Goal: Transaction & Acquisition: Purchase product/service

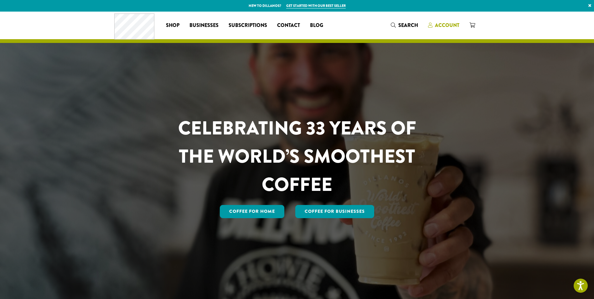
click at [446, 25] on span "Account" at bounding box center [447, 25] width 24 height 7
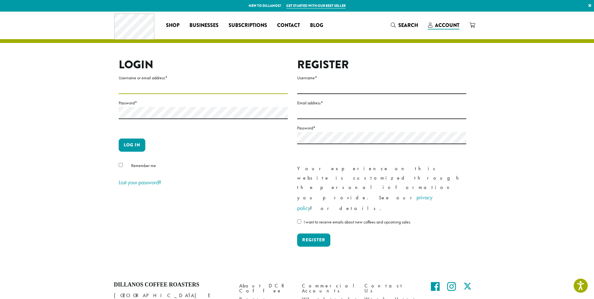
click at [161, 89] on input "Username or email address *" at bounding box center [203, 88] width 169 height 12
type input "**********"
click at [119, 138] on button "Log in" at bounding box center [132, 144] width 27 height 13
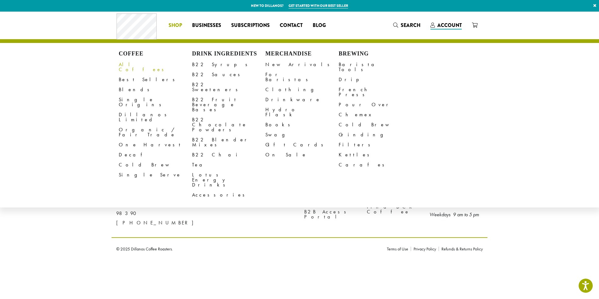
click at [138, 64] on link "All Coffees" at bounding box center [155, 67] width 73 height 15
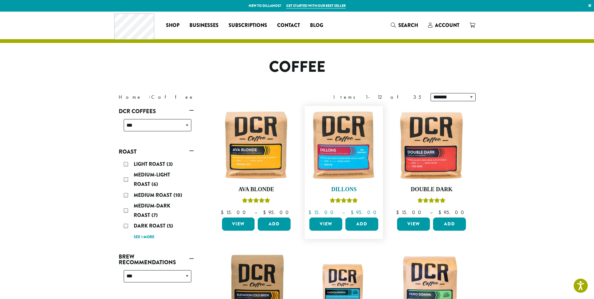
click at [342, 147] on img at bounding box center [344, 145] width 72 height 72
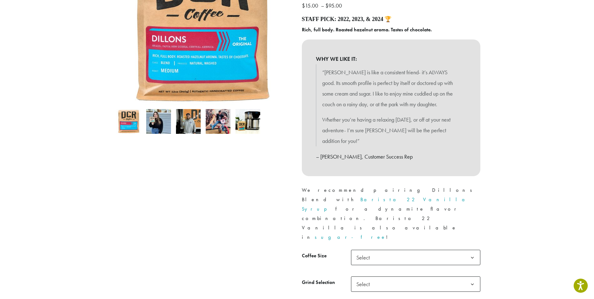
scroll to position [157, 0]
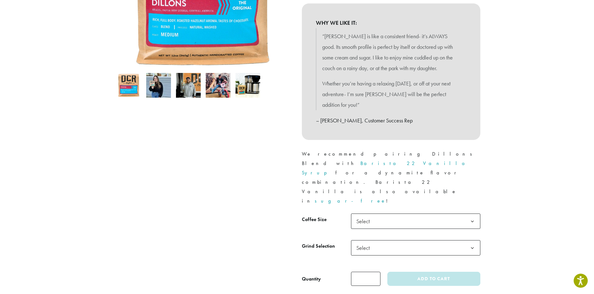
click at [476, 214] on b at bounding box center [472, 221] width 15 height 15
click at [471, 241] on b at bounding box center [472, 248] width 15 height 15
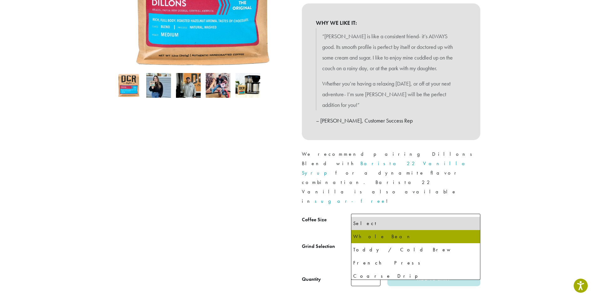
select select "*********"
select select "**********"
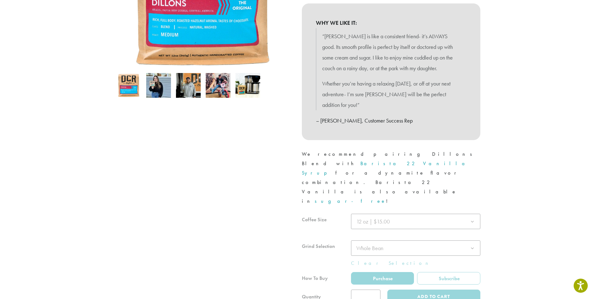
click at [365, 261] on div at bounding box center [391, 259] width 179 height 90
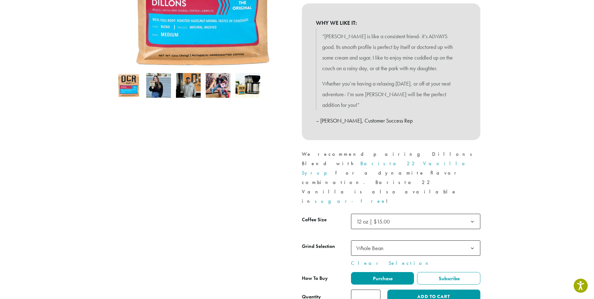
click at [369, 289] on input "*" at bounding box center [365, 296] width 29 height 14
type input "*"
click at [376, 289] on input "*" at bounding box center [365, 296] width 29 height 14
click at [434, 289] on button "Add to cart" at bounding box center [434, 296] width 93 height 14
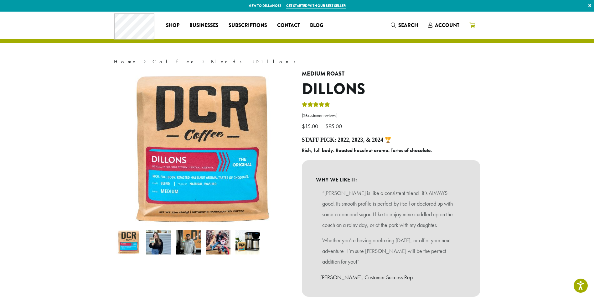
click at [473, 24] on icon at bounding box center [473, 25] width 6 height 5
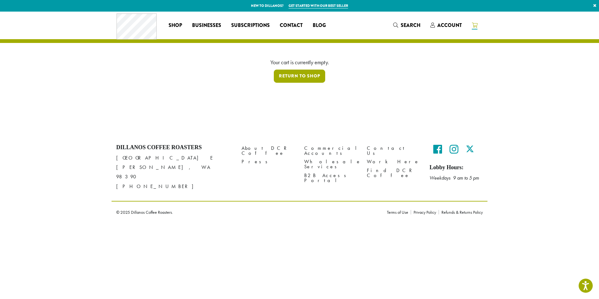
click at [314, 77] on link "Return to shop" at bounding box center [299, 76] width 51 height 13
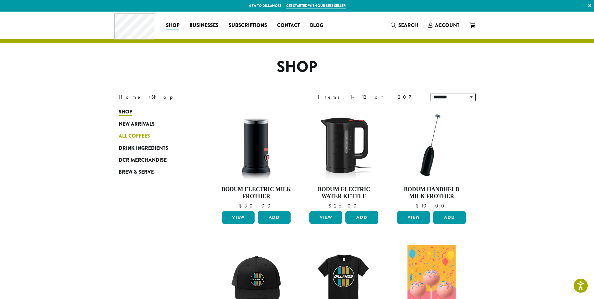
click at [138, 137] on span "All Coffees" at bounding box center [134, 136] width 31 height 8
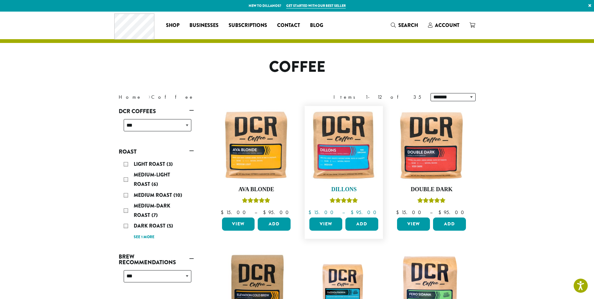
click at [346, 154] on img at bounding box center [344, 145] width 72 height 72
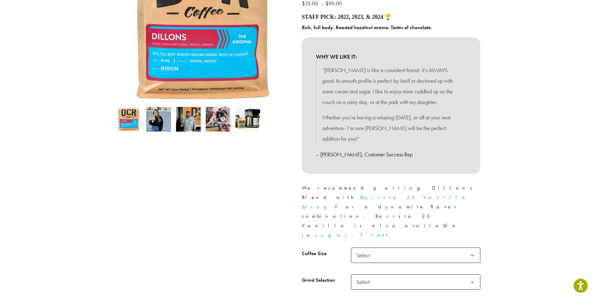
scroll to position [125, 0]
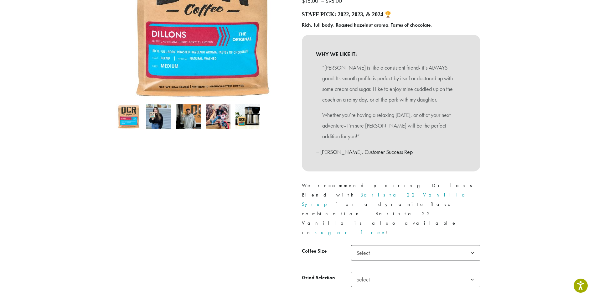
type input "*"
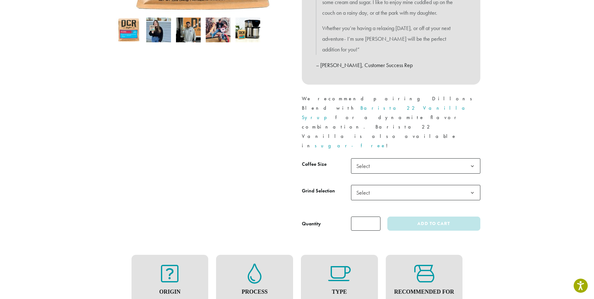
scroll to position [219, 0]
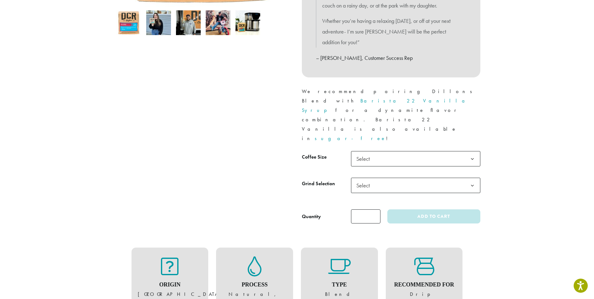
click at [388, 209] on button "Add to cart" at bounding box center [434, 216] width 93 height 14
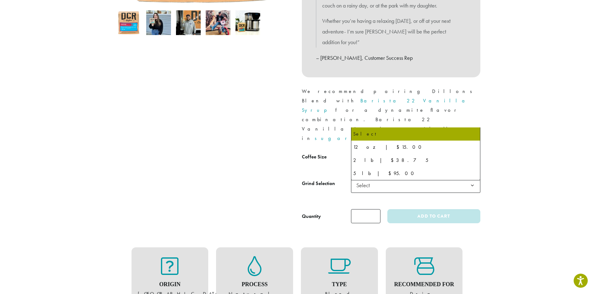
click at [470, 151] on b at bounding box center [472, 158] width 15 height 15
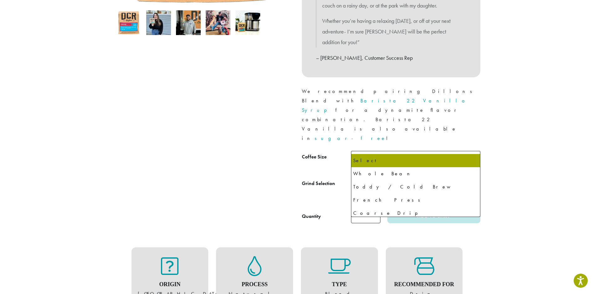
click at [472, 178] on b at bounding box center [472, 185] width 15 height 15
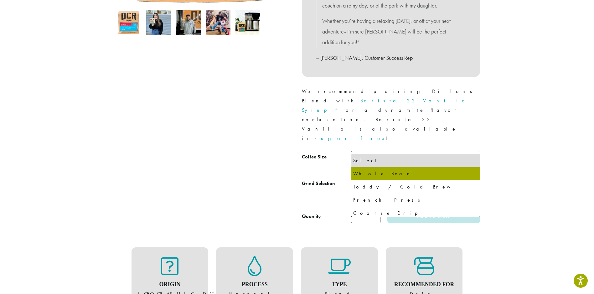
select select "*********"
select select "**********"
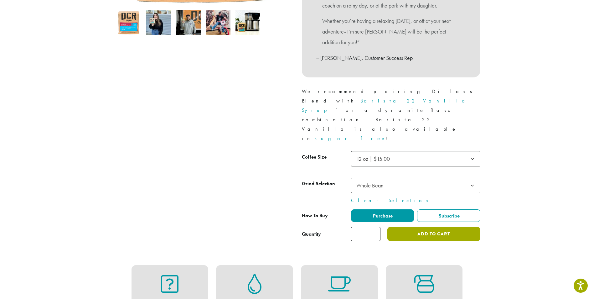
click at [430, 227] on button "Add to cart" at bounding box center [434, 234] width 93 height 14
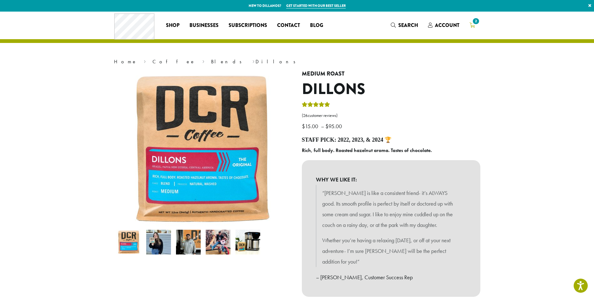
click at [476, 23] on span "2" at bounding box center [476, 21] width 8 height 8
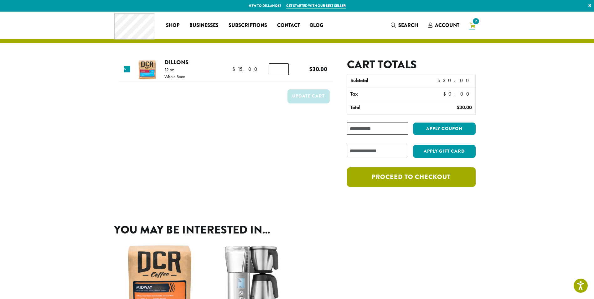
click at [410, 178] on link "Proceed to checkout" at bounding box center [411, 176] width 128 height 19
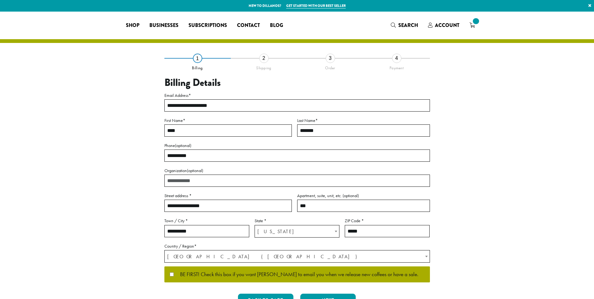
select select "**"
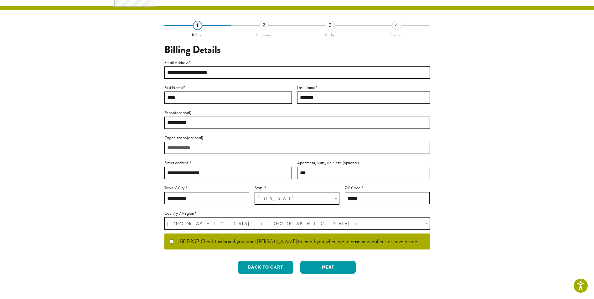
scroll to position [108, 0]
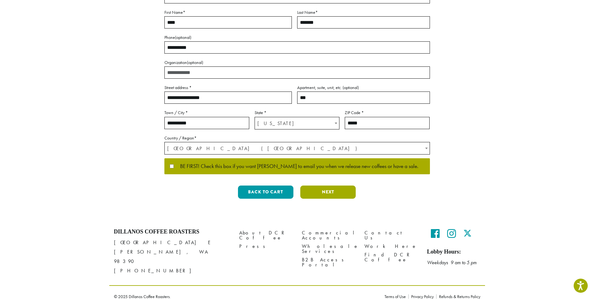
click at [337, 192] on button "Next" at bounding box center [327, 191] width 55 height 13
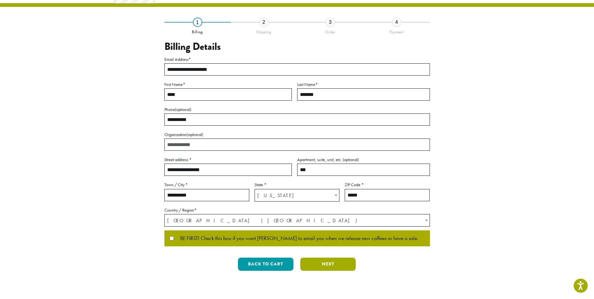
scroll to position [0, 0]
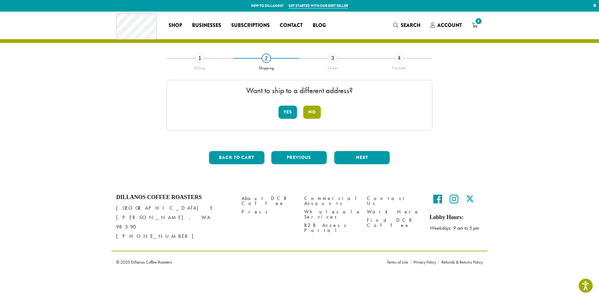
click at [312, 113] on button "No" at bounding box center [312, 112] width 18 height 13
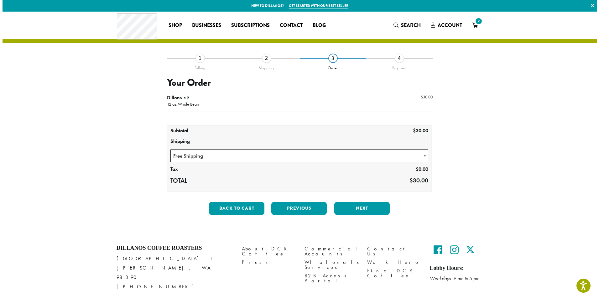
scroll to position [16, 0]
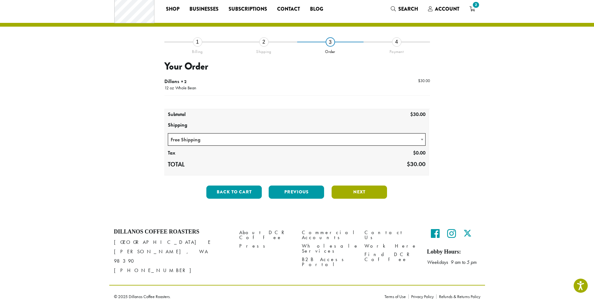
click at [357, 193] on button "Next" at bounding box center [359, 191] width 55 height 13
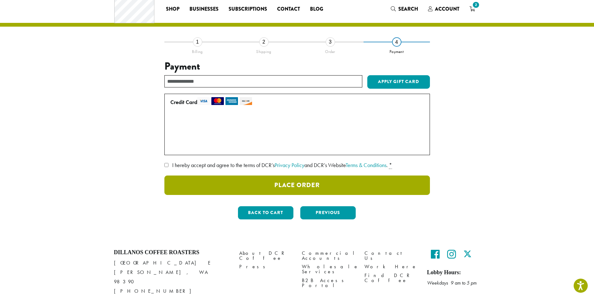
click at [309, 182] on button "Place Order" at bounding box center [297, 184] width 266 height 19
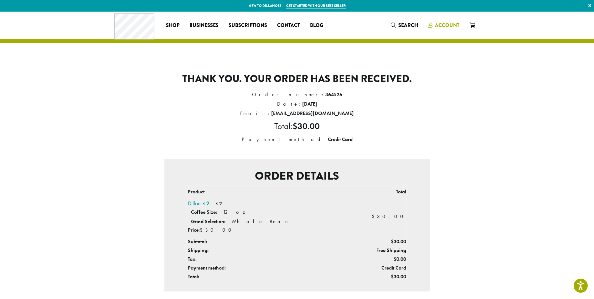
click at [448, 23] on span "Account" at bounding box center [447, 25] width 24 height 7
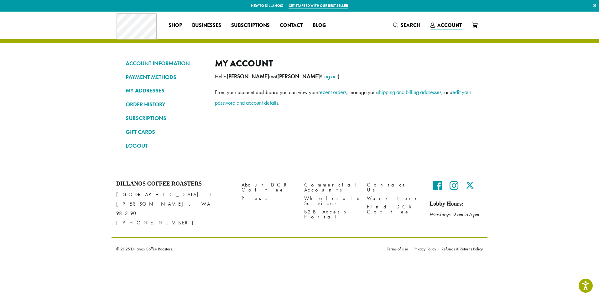
click at [138, 143] on link "LOGOUT" at bounding box center [166, 145] width 80 height 11
